Goal: Task Accomplishment & Management: Manage account settings

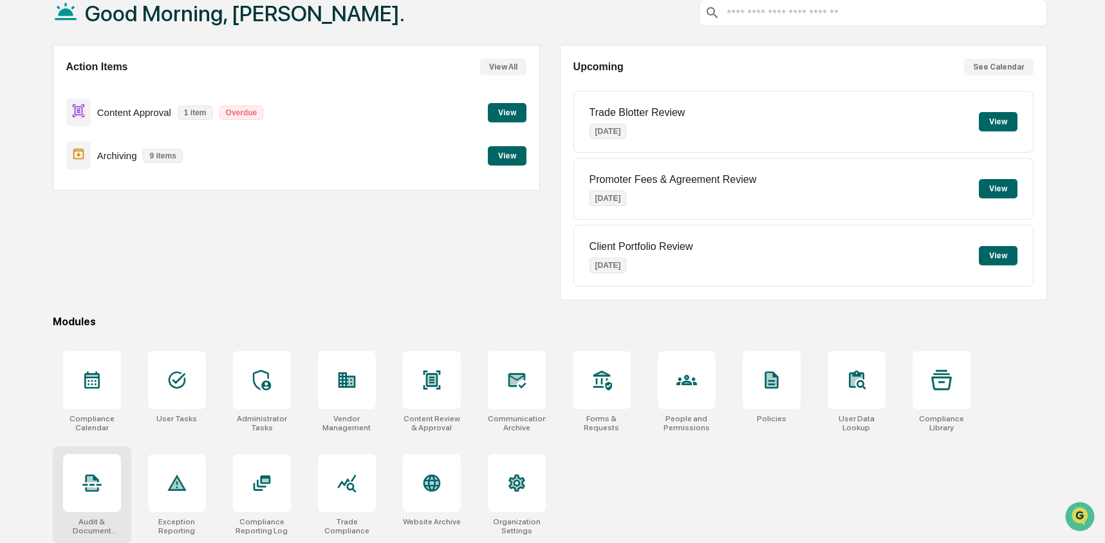
click at [77, 492] on div at bounding box center [92, 483] width 58 height 58
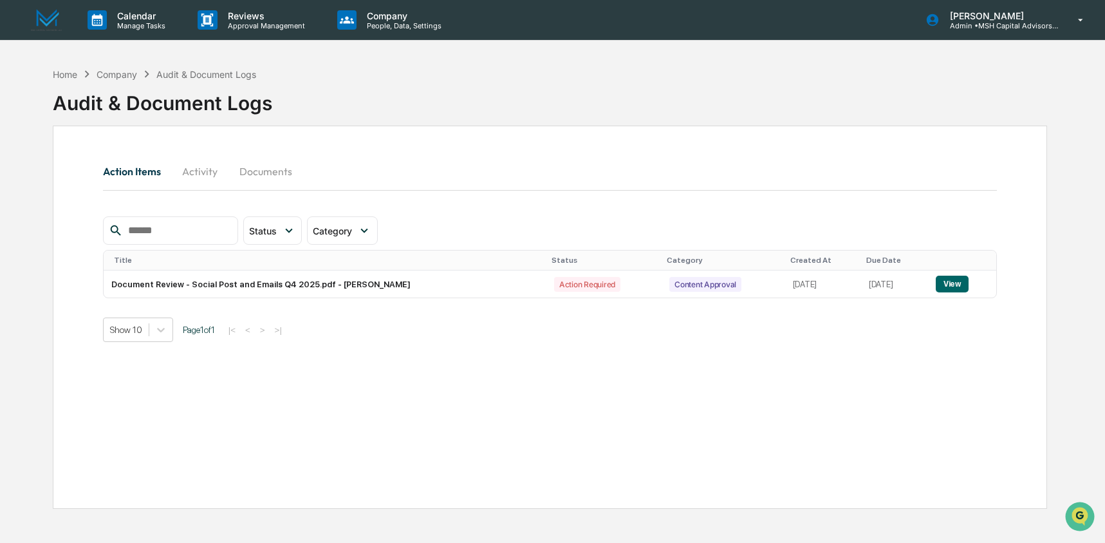
click at [247, 171] on button "Documents" at bounding box center [265, 171] width 73 height 31
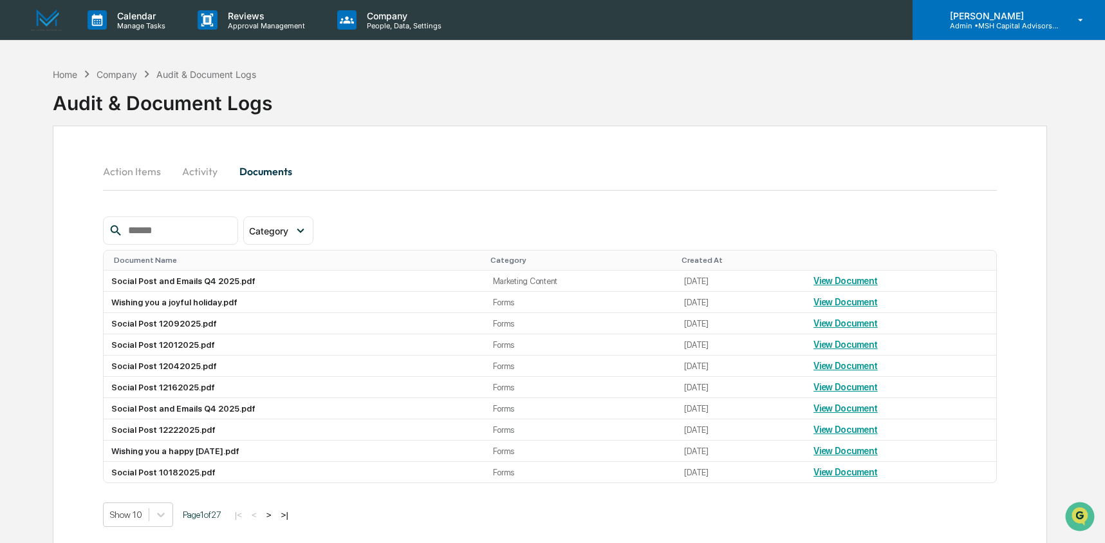
click at [973, 26] on p "Admin • MSH Capital Advisors LLC - RIA" at bounding box center [1000, 25] width 120 height 9
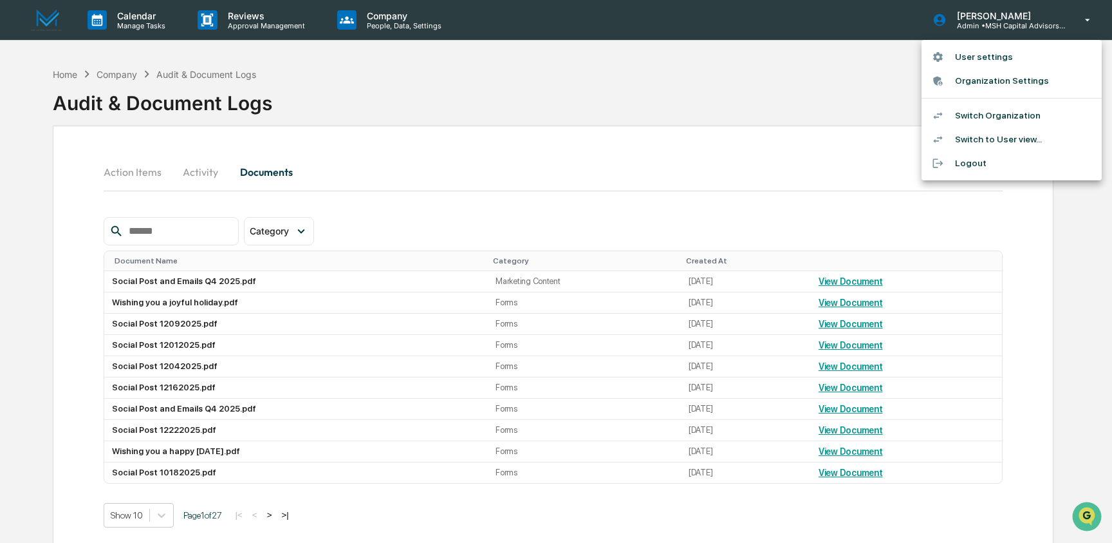
click at [1043, 109] on li "Switch Organization" at bounding box center [1012, 116] width 180 height 24
